Goal: Task Accomplishment & Management: Manage account settings

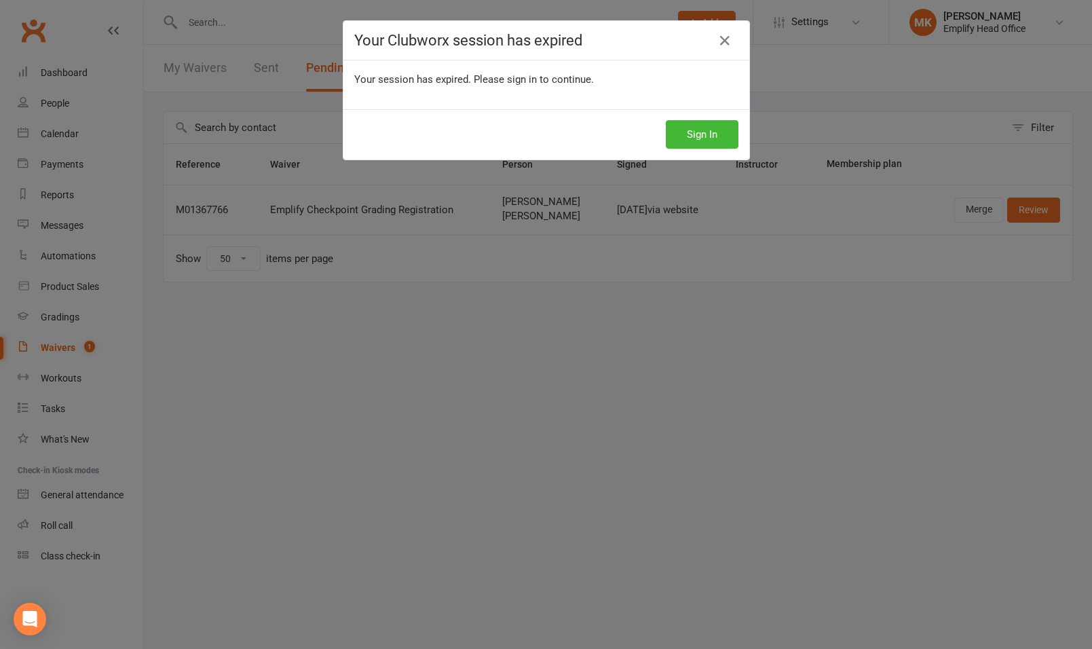
select select "50"
click at [975, 26] on div "Your Clubworx session has expired Your session has expired. Please sign in to c…" at bounding box center [546, 324] width 1092 height 649
click at [692, 430] on div "Your Clubworx session has expired Your session has expired. Please sign in to c…" at bounding box center [546, 324] width 1092 height 649
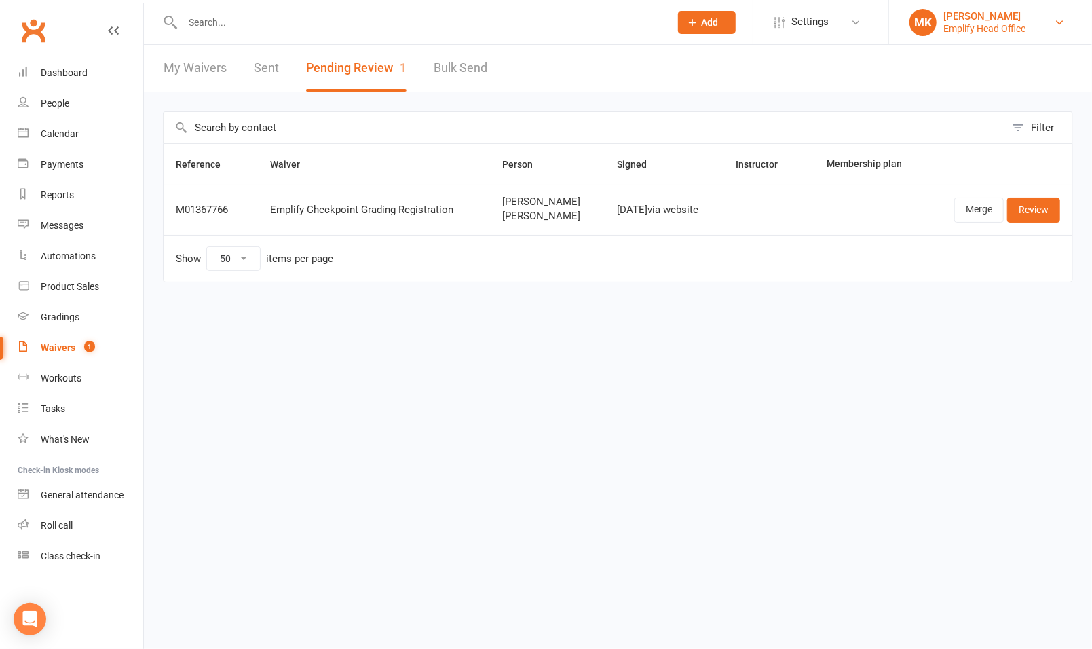
click at [1011, 17] on div "[PERSON_NAME]" at bounding box center [984, 16] width 82 height 12
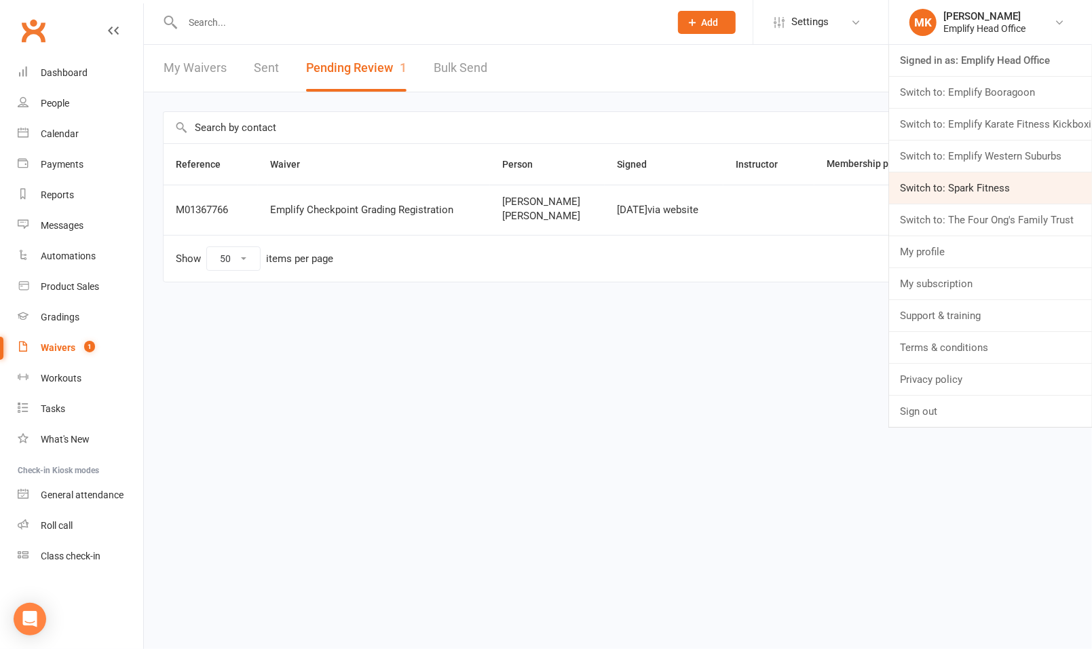
click at [948, 192] on link "Switch to: Spark Fitness" at bounding box center [990, 187] width 203 height 31
